Goal: Transaction & Acquisition: Book appointment/travel/reservation

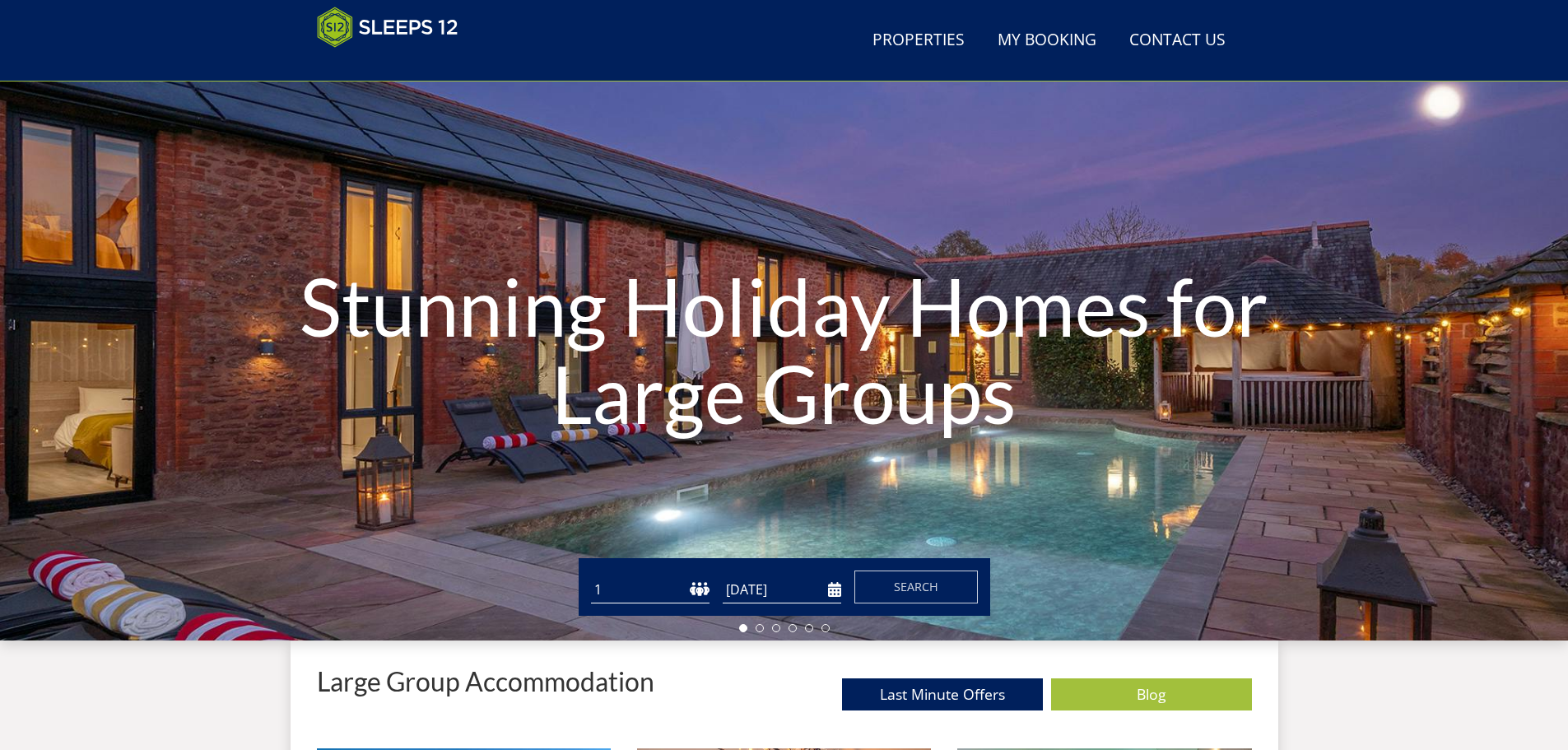
scroll to position [32, 0]
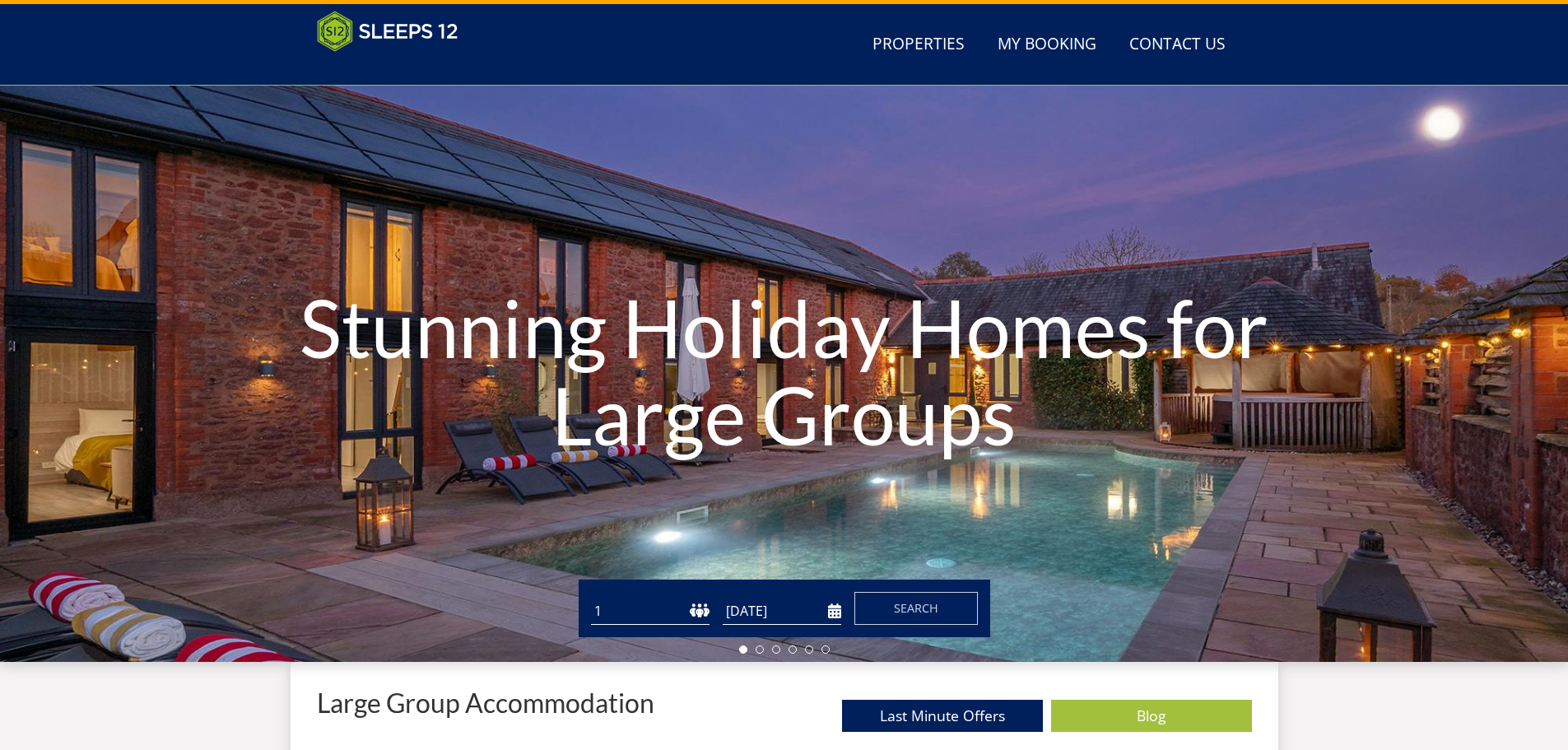
click at [698, 603] on select "1 2 3 4 5 6 7 8 9 10 11 12 13 14 15 16 17 18 19 20 21 22 23 24 25 26 27 28 29 3…" at bounding box center [650, 611] width 119 height 27
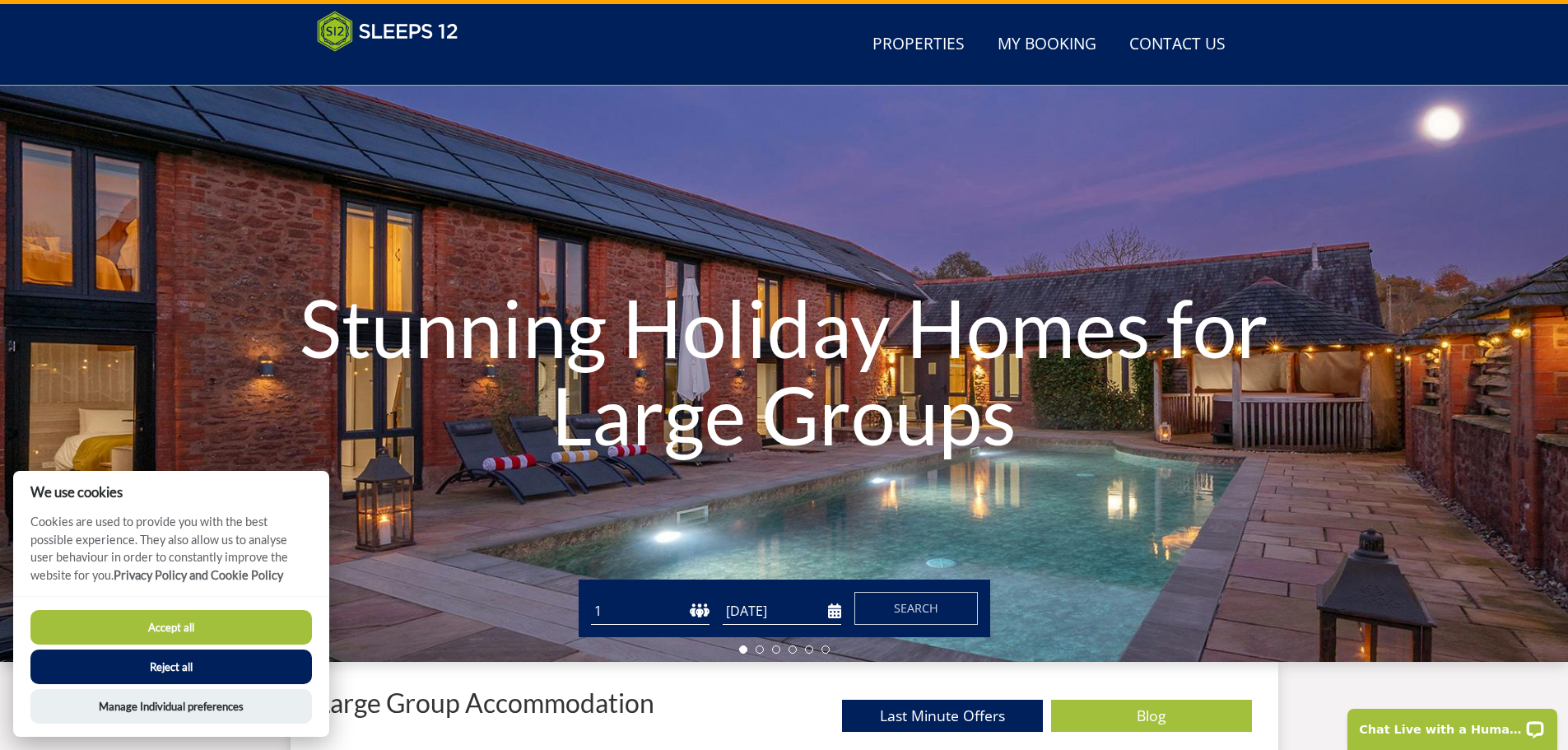
scroll to position [0, 0]
click at [696, 605] on select "1 2 3 4 5 6 7 8 9 10 11 12 13 14 15 16 17 18 19 20 21 22 23 24 25 26 27 28 29 3…" at bounding box center [650, 611] width 119 height 27
select select "11"
click at [591, 598] on select "1 2 3 4 5 6 7 8 9 10 11 12 13 14 15 16 17 18 19 20 21 22 23 24 25 26 27 28 29 3…" at bounding box center [650, 611] width 119 height 27
click at [217, 672] on button "Reject all" at bounding box center [171, 667] width 282 height 35
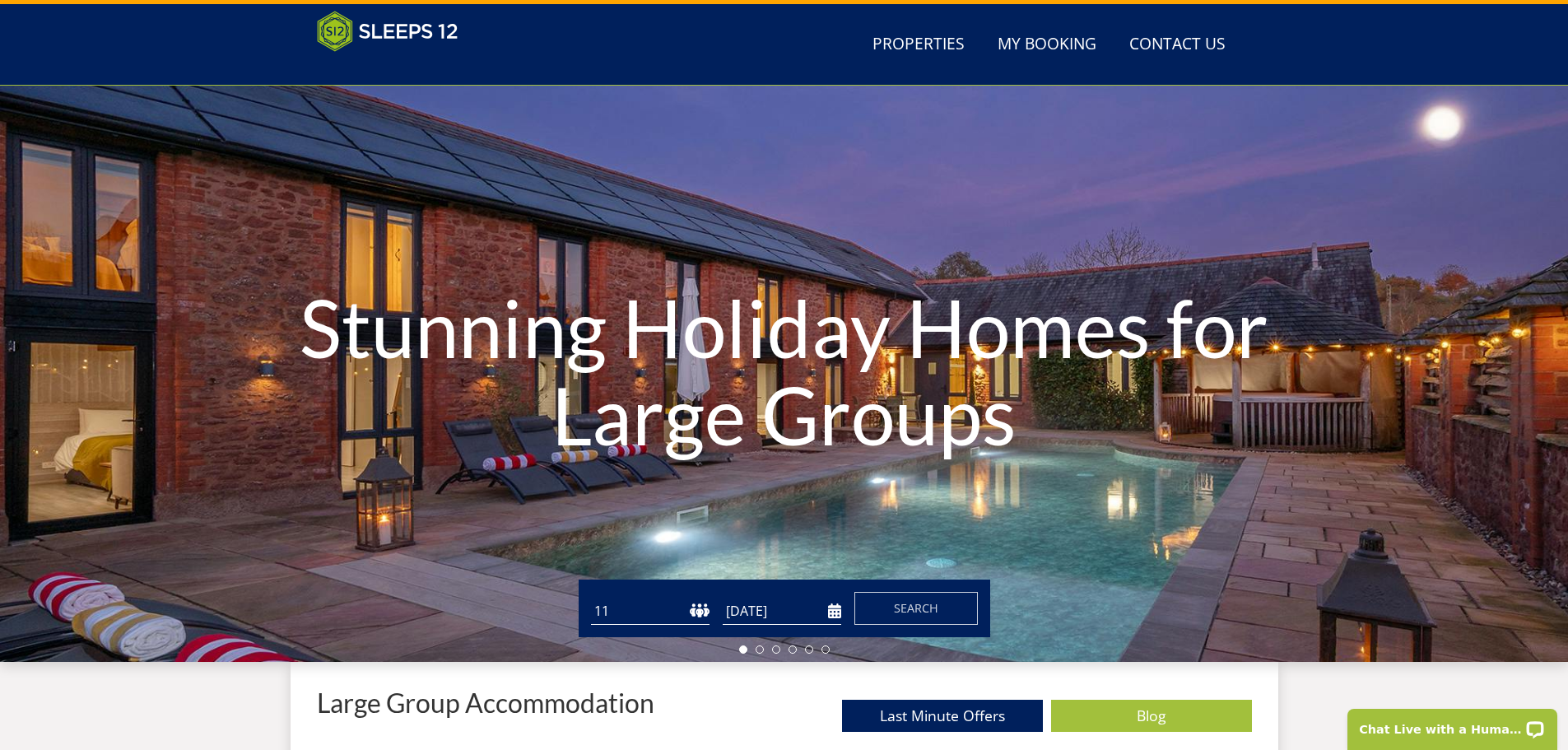
click at [831, 611] on input "[DATE]" at bounding box center [781, 611] width 119 height 27
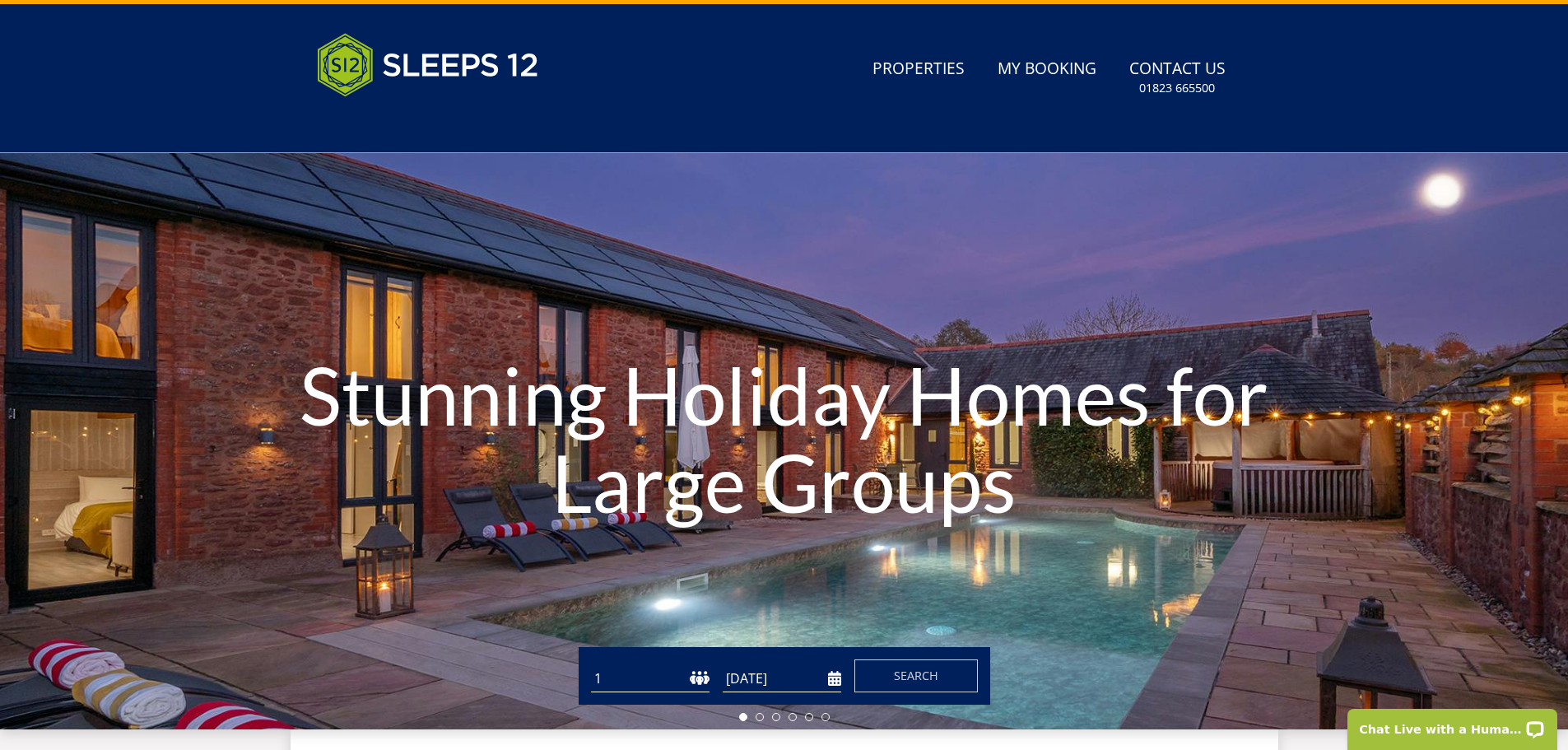
click at [837, 681] on input "[DATE]" at bounding box center [781, 679] width 119 height 27
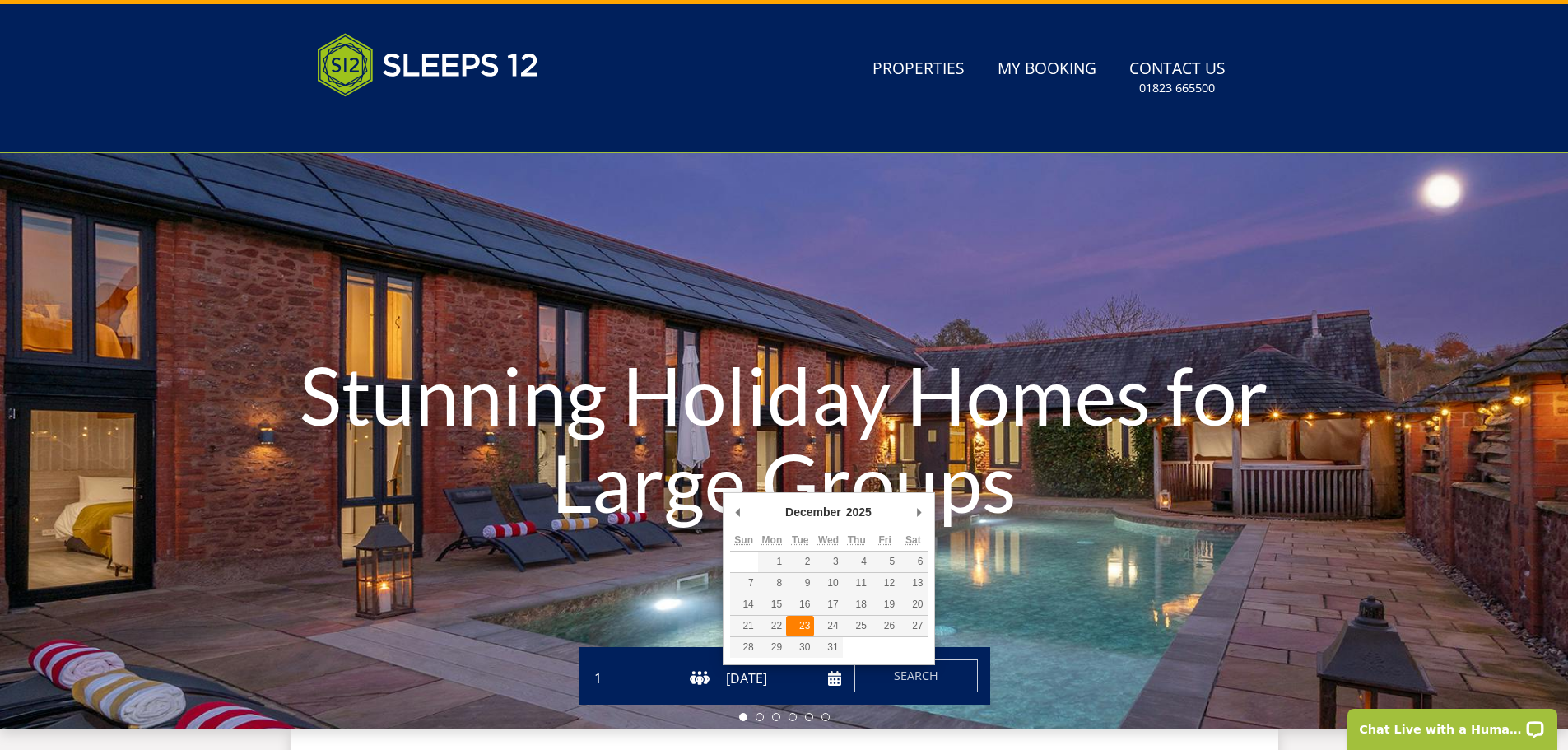
type input "23/12/2025"
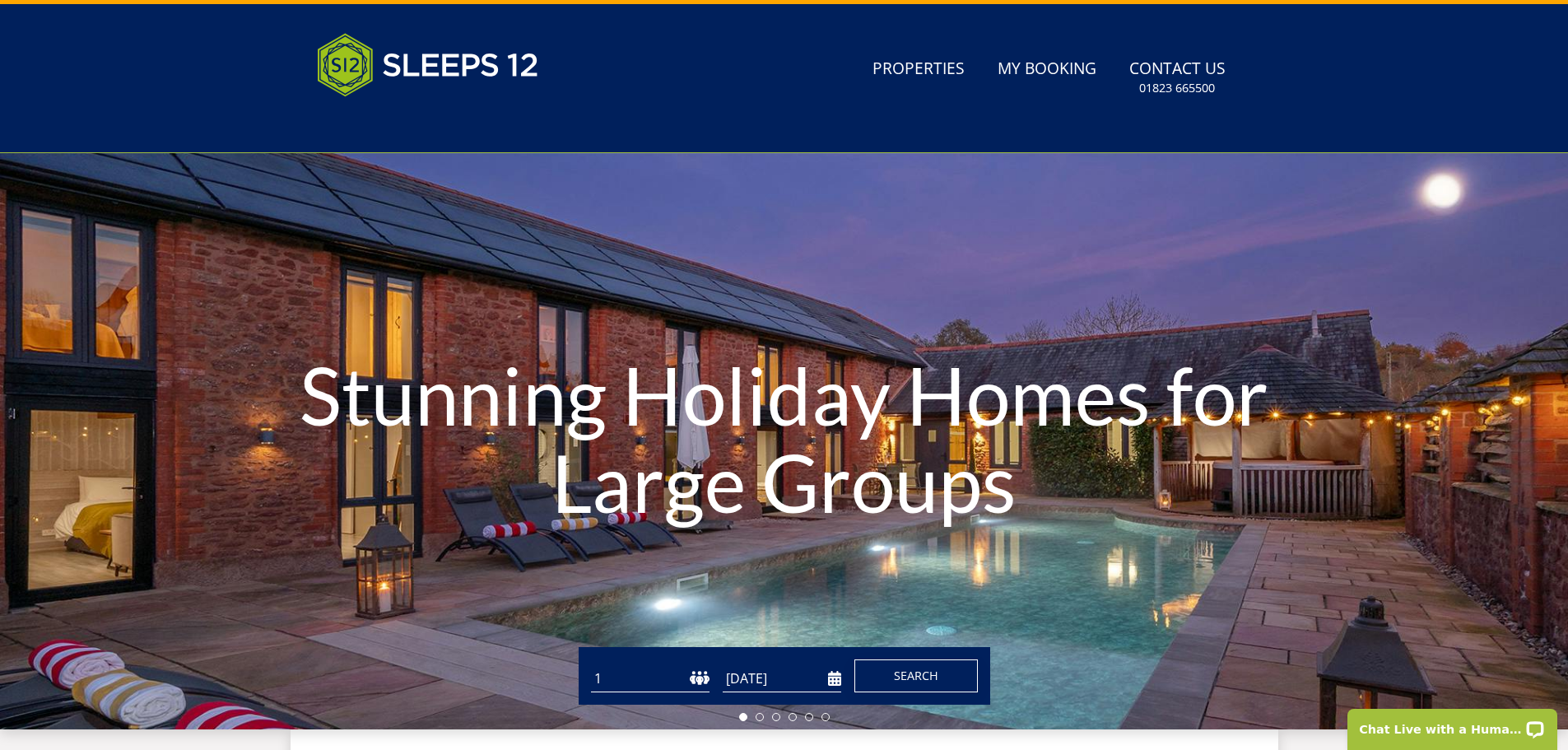
click at [945, 674] on button "Search" at bounding box center [916, 676] width 124 height 33
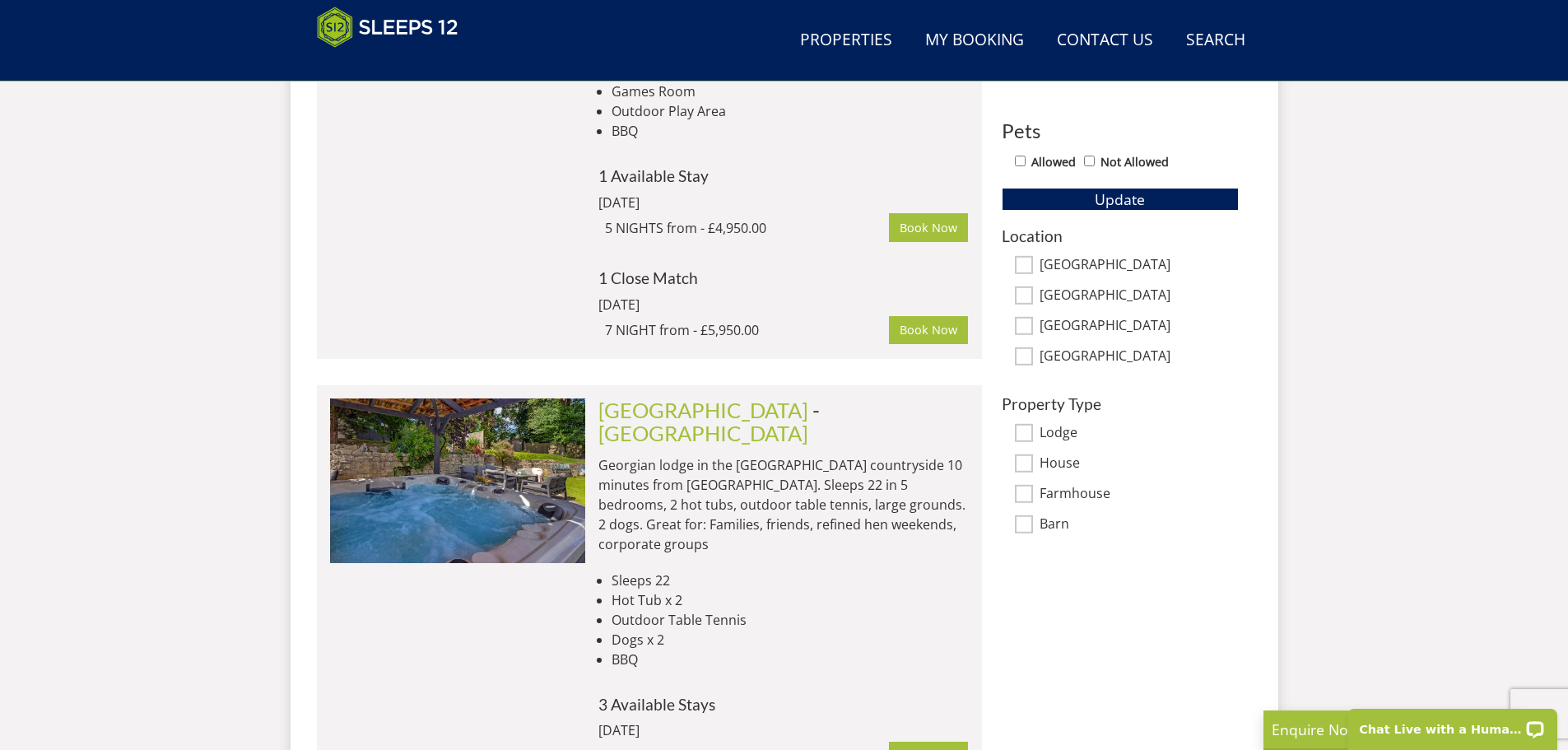
scroll to position [929, 0]
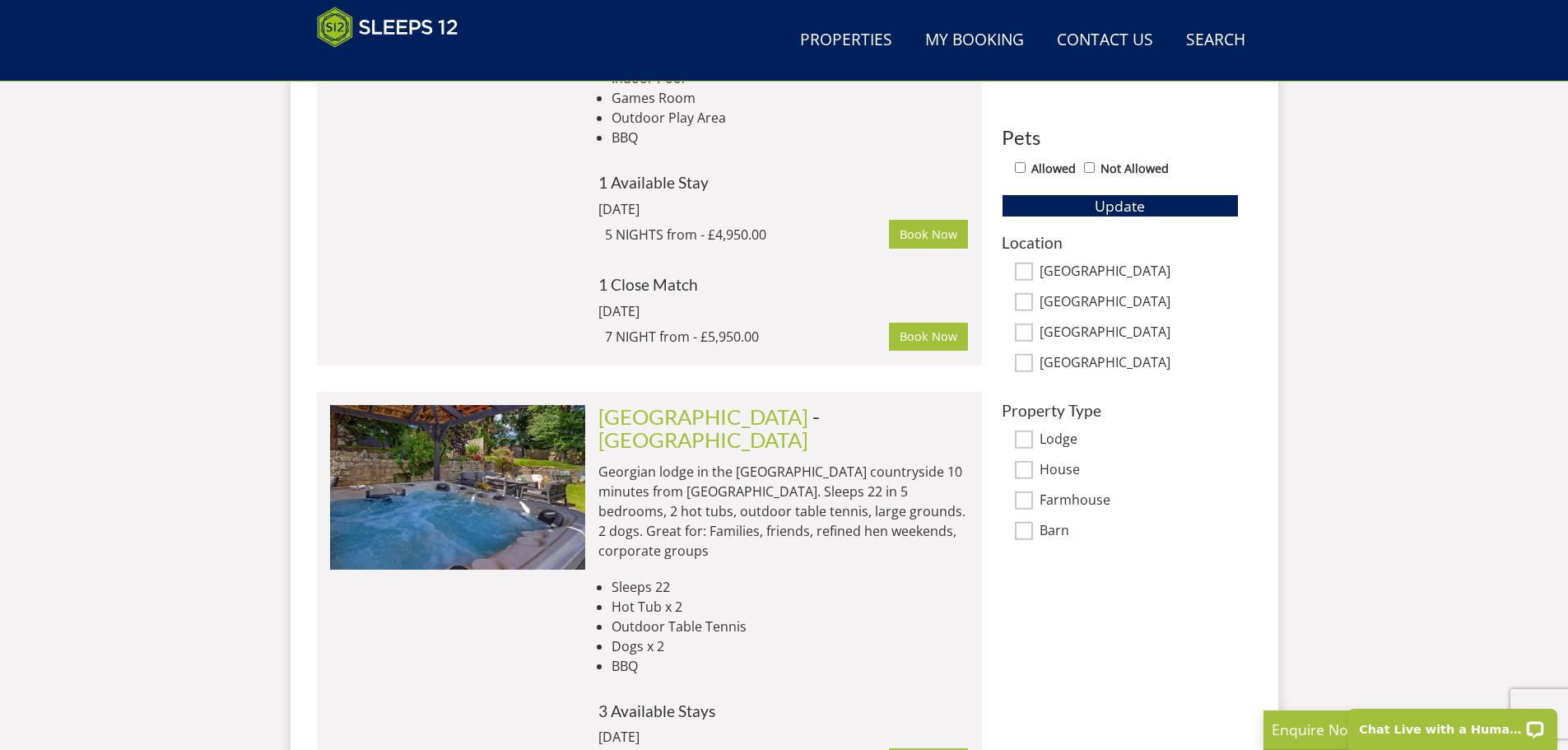
click at [1024, 169] on input "Allowed" at bounding box center [1020, 168] width 11 height 11
checkbox input "true"
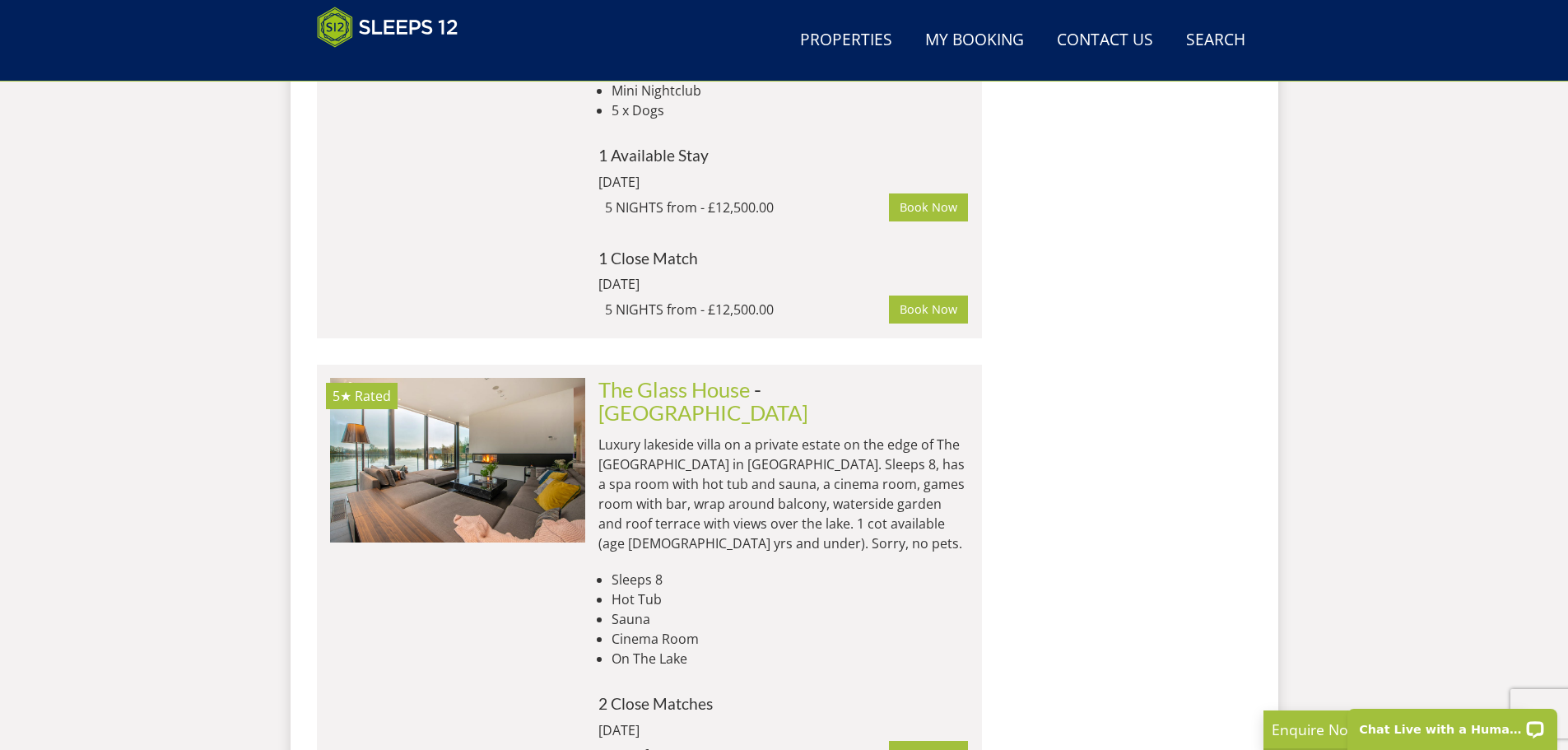
scroll to position [2412, 0]
